Goal: Task Accomplishment & Management: Use online tool/utility

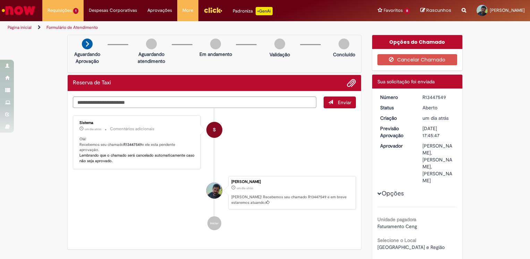
drag, startPoint x: 435, startPoint y: 159, endPoint x: 451, endPoint y: 166, distance: 16.8
click at [451, 166] on div "[PERSON_NAME], [PERSON_NAME], [PERSON_NAME]" at bounding box center [438, 163] width 32 height 42
drag, startPoint x: 451, startPoint y: 166, endPoint x: 517, endPoint y: 77, distance: 110.5
